Goal: Check status: Check status

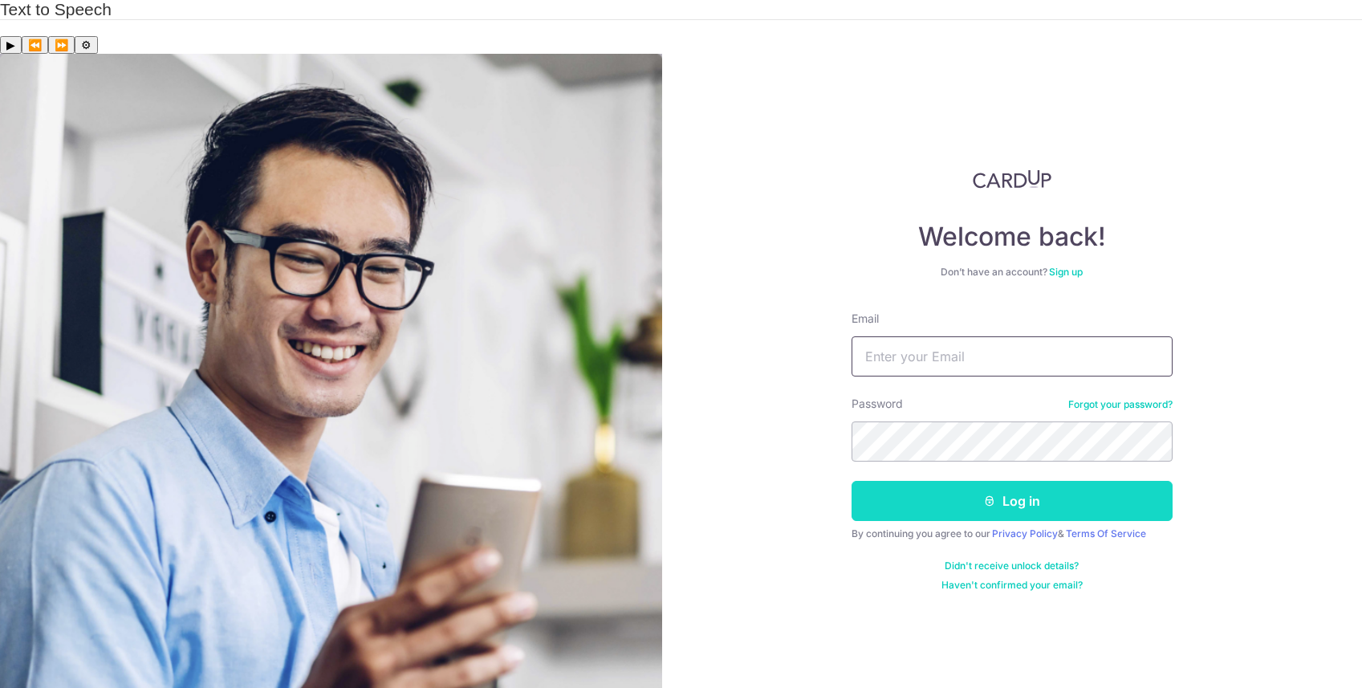
type input "[EMAIL_ADDRESS][PERSON_NAME][DOMAIN_NAME]"
click at [957, 481] on button "Log in" at bounding box center [1011, 501] width 321 height 40
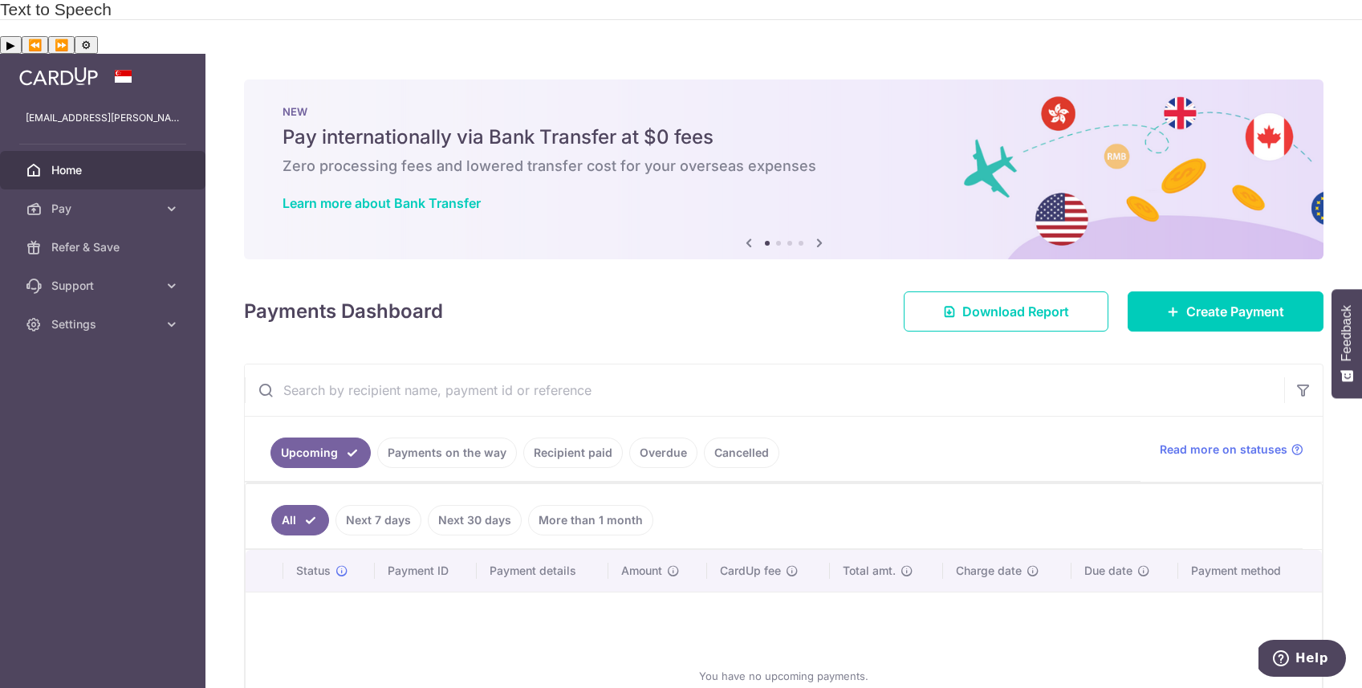
scroll to position [4, 0]
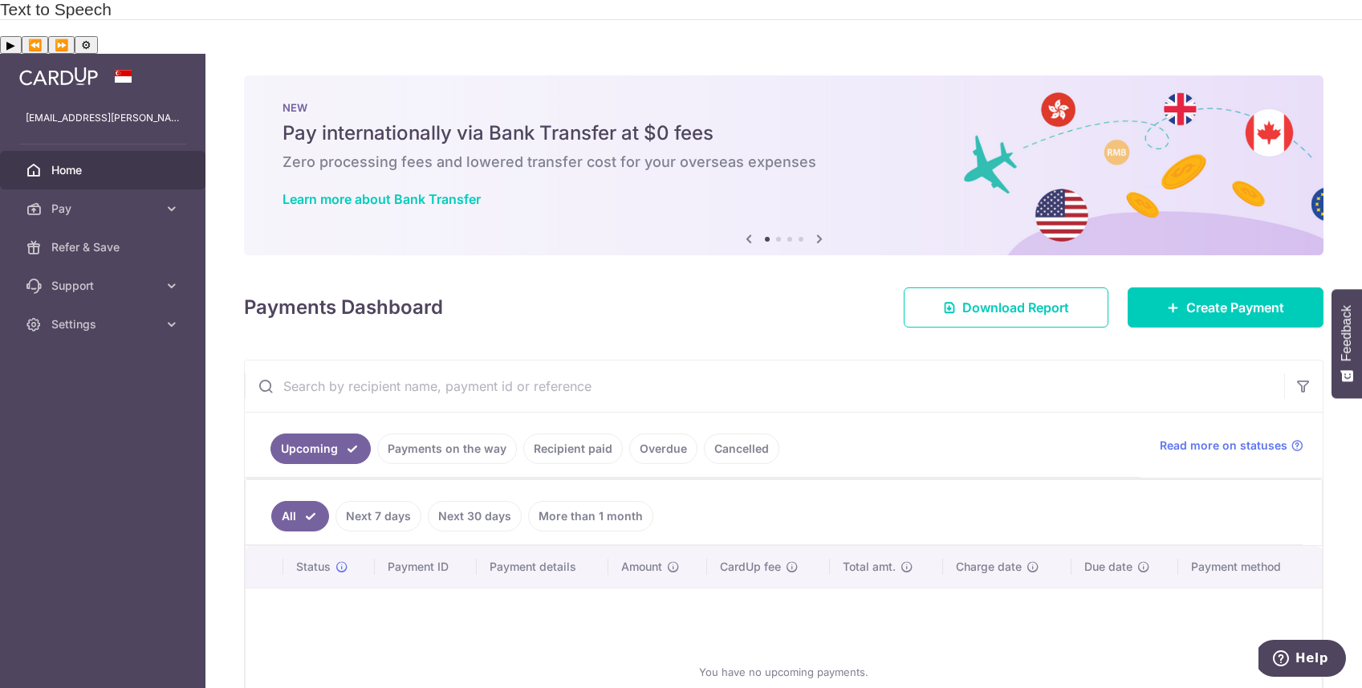
click at [474, 433] on link "Payments on the way" at bounding box center [447, 448] width 140 height 30
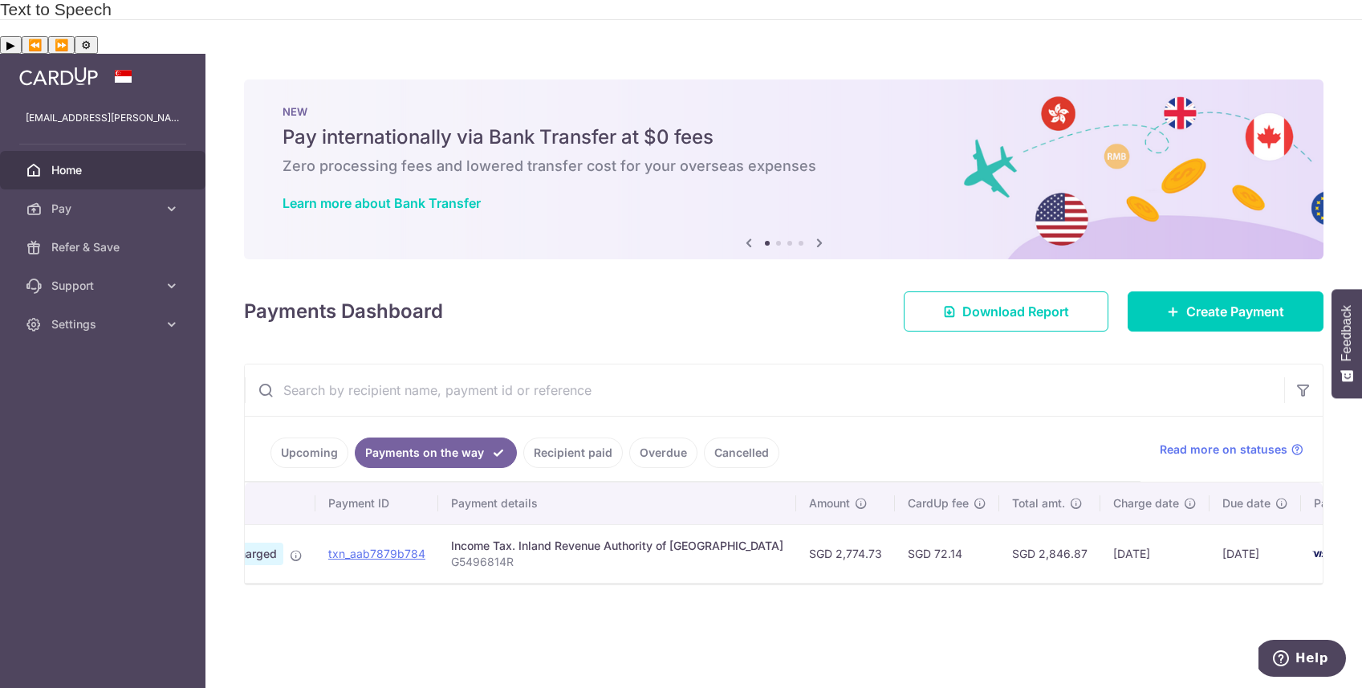
scroll to position [0, 146]
